Goal: Information Seeking & Learning: Learn about a topic

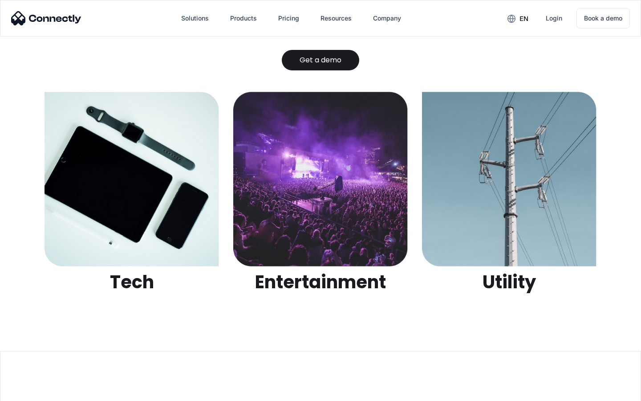
scroll to position [2808, 0]
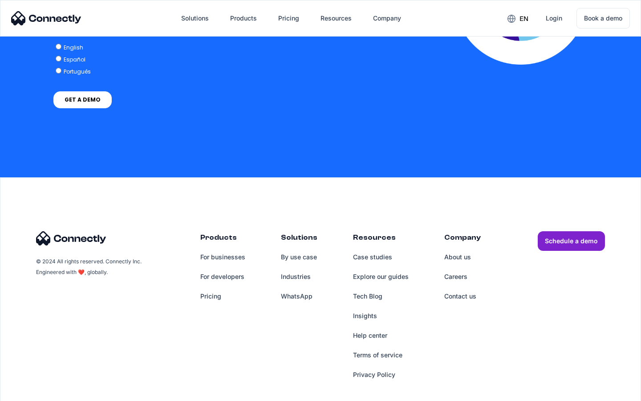
scroll to position [1819, 0]
